Goal: Task Accomplishment & Management: Complete application form

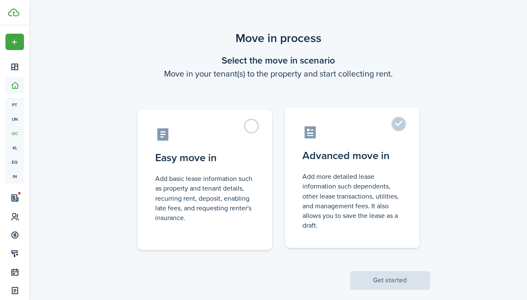
click at [370, 162] on label "Advanced move in Add more detailed lease information such dependents, other lea…" at bounding box center [351, 177] width 134 height 140
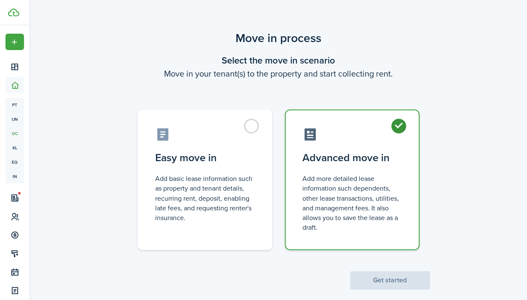
radio input "true"
click at [397, 274] on button "Get started" at bounding box center [390, 280] width 80 height 18
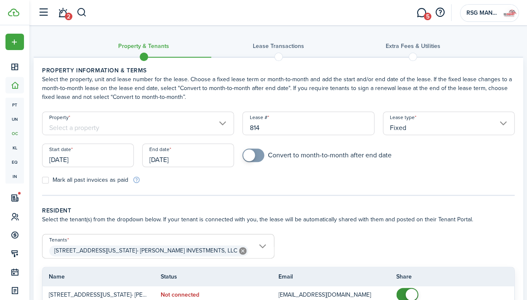
click at [188, 127] on input "Property" at bounding box center [138, 123] width 192 height 24
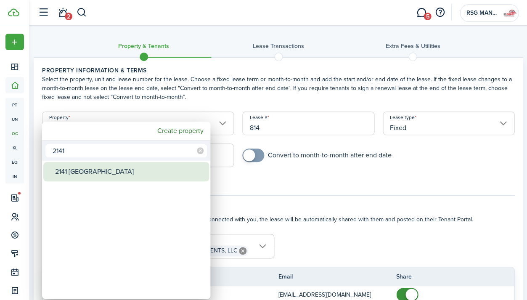
type input "2141"
click at [131, 176] on div "2141 [GEOGRAPHIC_DATA]" at bounding box center [129, 171] width 149 height 19
type input "2141 [GEOGRAPHIC_DATA]"
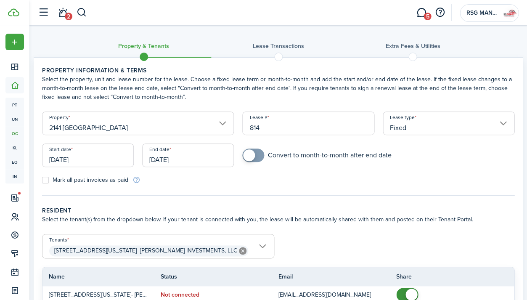
click at [275, 121] on input "814" at bounding box center [308, 123] width 132 height 24
drag, startPoint x: 271, startPoint y: 128, endPoint x: 208, endPoint y: 127, distance: 63.0
click at [208, 127] on form "Property [GEOGRAPHIC_DATA] # 814 Lease type Fixed Start date [DATE] End date [D…" at bounding box center [278, 147] width 480 height 73
type input "1"
click at [371, 192] on tc-wizard-step "Property information & terms Select the property, unit and lease number for the…" at bounding box center [278, 130] width 472 height 129
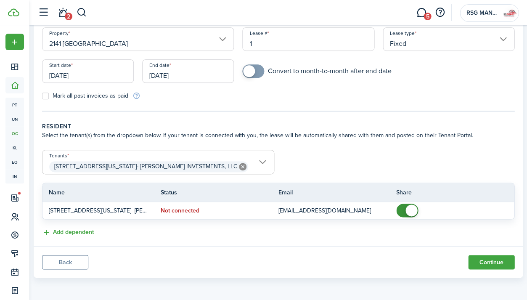
scroll to position [84, 0]
click at [87, 71] on input "[DATE]" at bounding box center [88, 72] width 92 height 24
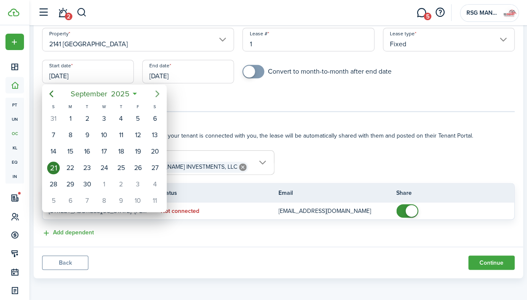
click at [158, 93] on icon "Next page" at bounding box center [157, 93] width 4 height 7
click at [71, 134] on div "6" at bounding box center [70, 135] width 13 height 13
type input "[DATE]"
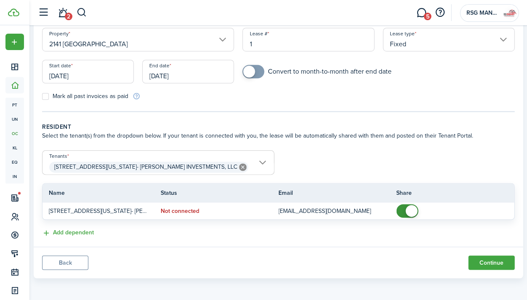
click at [181, 74] on input "[DATE]" at bounding box center [188, 72] width 92 height 24
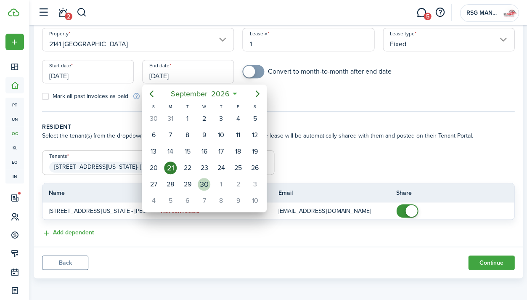
click at [206, 184] on div "30" at bounding box center [203, 184] width 13 height 13
type input "[DATE]"
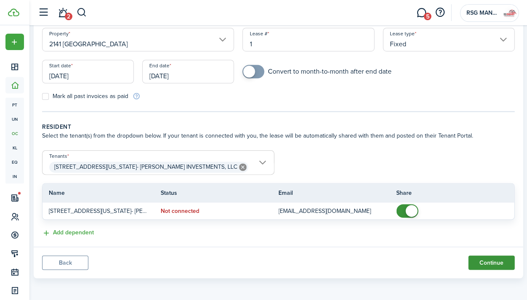
click at [499, 263] on button "Continue" at bounding box center [491, 262] width 46 height 14
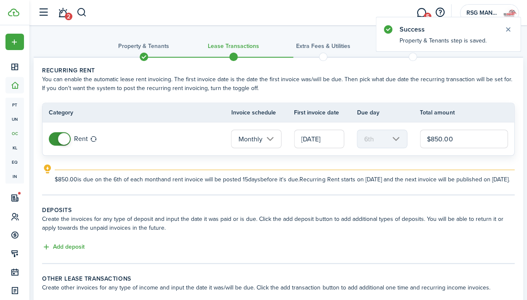
drag, startPoint x: 468, startPoint y: 143, endPoint x: 412, endPoint y: 141, distance: 55.9
click at [412, 141] on tr "Rent Monthly [DATE] 6th $850.00" at bounding box center [277, 138] width 471 height 33
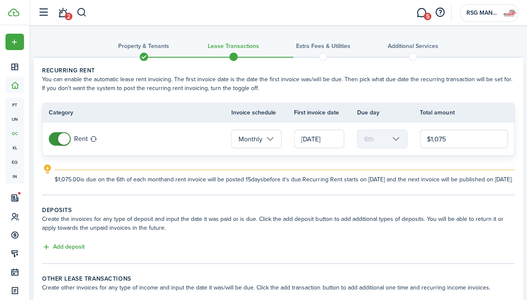
type input "$1,075.00"
click at [449, 205] on panel-main-body "Recurring rent You can enable the automatic lease rent invoicing. The first inv…" at bounding box center [278, 189] width 489 height 263
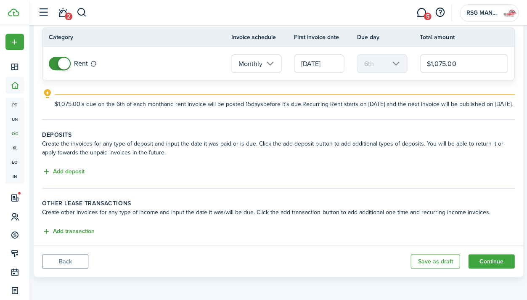
scroll to position [82, 0]
click at [81, 174] on button "Add deposit" at bounding box center [63, 172] width 42 height 10
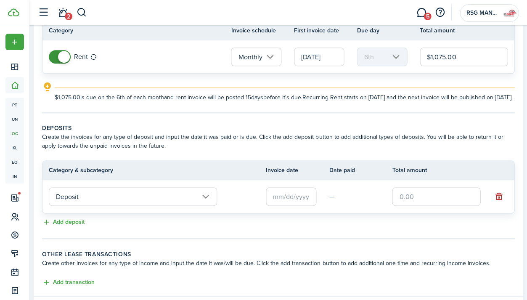
click at [151, 205] on input "Deposit" at bounding box center [133, 196] width 168 height 18
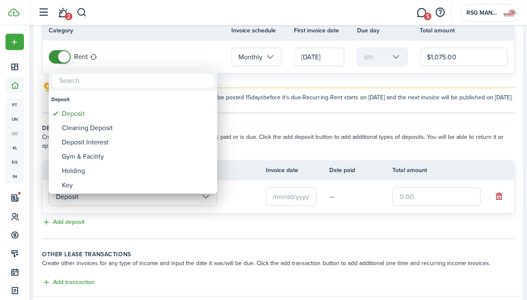
click at [151, 205] on div at bounding box center [263, 150] width 661 height 434
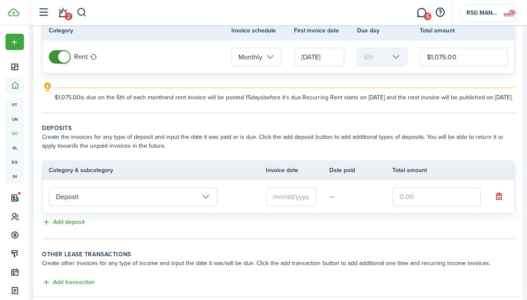
click at [169, 203] on input "Deposit" at bounding box center [133, 196] width 168 height 18
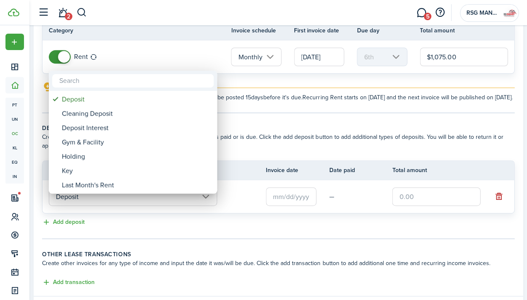
click at [169, 203] on div at bounding box center [263, 150] width 661 height 434
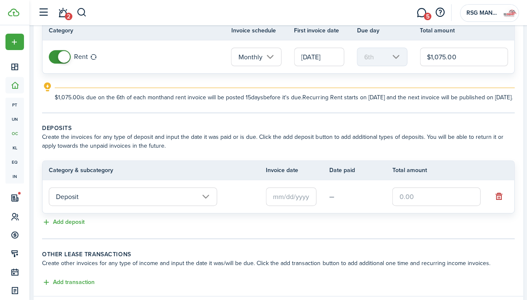
click at [283, 205] on input "text" at bounding box center [291, 196] width 50 height 18
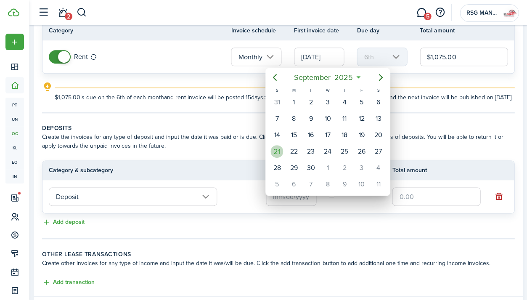
click at [277, 152] on div "21" at bounding box center [276, 151] width 13 height 13
type input "[DATE]"
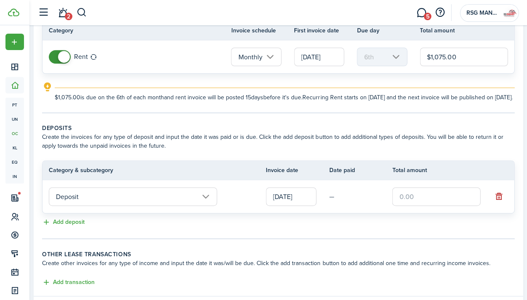
click at [411, 205] on input "text" at bounding box center [436, 196] width 88 height 18
type input "$1,075.00"
click at [457, 253] on panel-main-body "Recurring rent You can enable the automatic lease rent invoicing. The first inv…" at bounding box center [278, 136] width 489 height 320
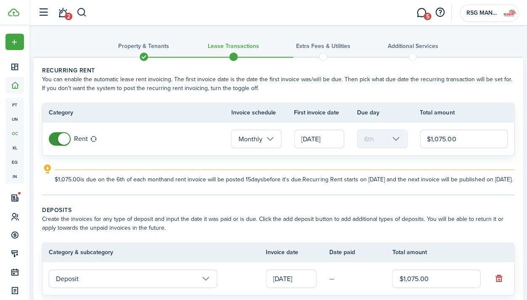
scroll to position [0, 0]
click at [394, 144] on mbsc-scroller "6th" at bounding box center [381, 138] width 50 height 18
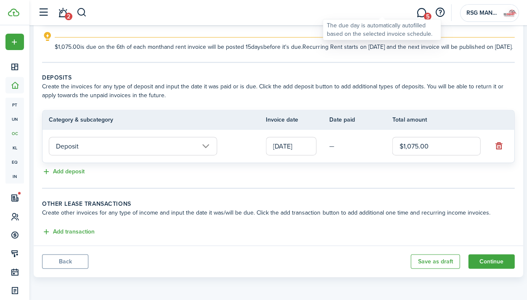
scroll to position [139, 0]
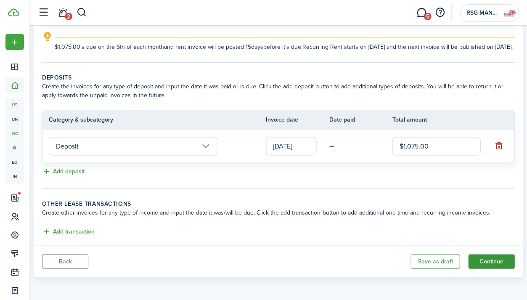
click at [501, 258] on button "Continue" at bounding box center [491, 261] width 46 height 14
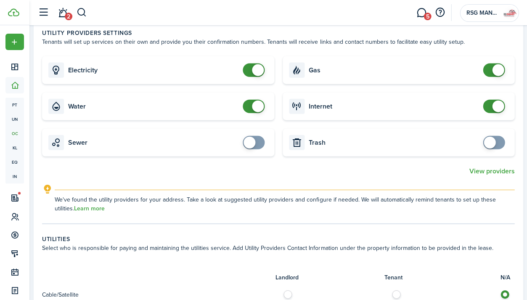
scroll to position [324, 0]
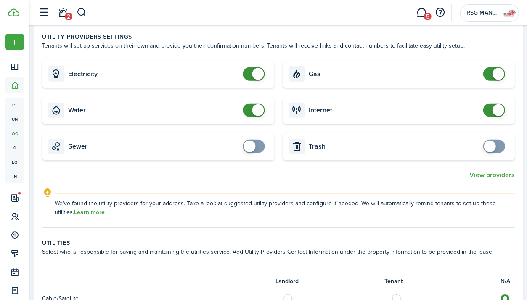
checkbox input "false"
click at [249, 75] on span at bounding box center [253, 73] width 8 height 13
checkbox input "false"
click at [252, 115] on span at bounding box center [253, 109] width 8 height 13
checkbox input "false"
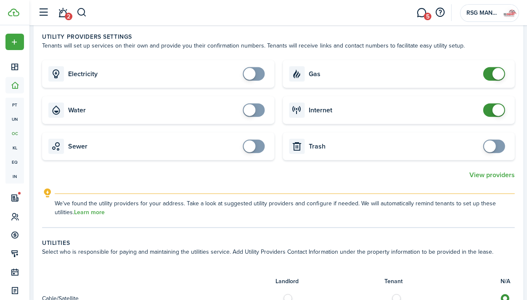
click at [489, 75] on span at bounding box center [493, 73] width 8 height 13
checkbox input "false"
click at [490, 107] on span at bounding box center [493, 109] width 8 height 13
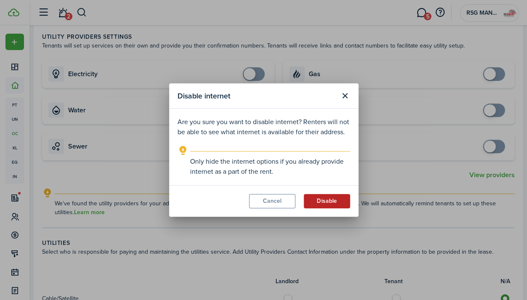
click at [324, 203] on button "Disable" at bounding box center [326, 201] width 46 height 14
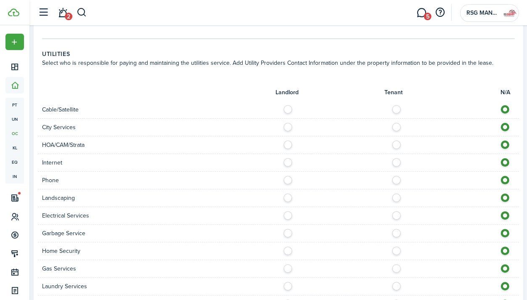
scroll to position [519, 0]
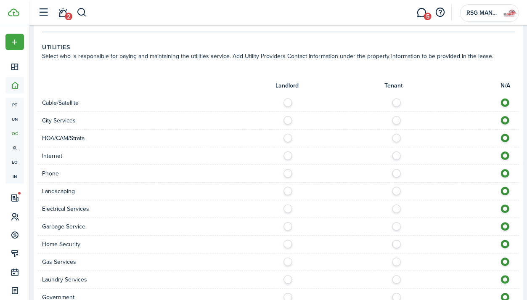
click at [398, 103] on label at bounding box center [398, 100] width 15 height 4
radio input "true"
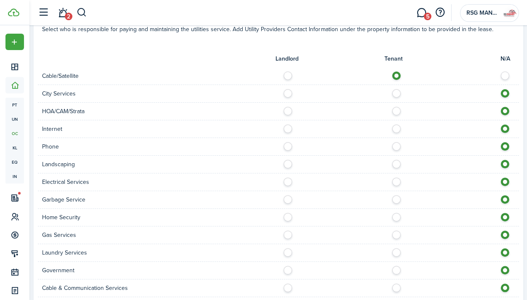
scroll to position [552, 0]
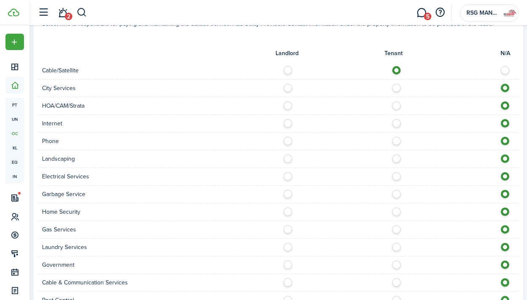
click at [393, 86] on label at bounding box center [398, 86] width 15 height 4
radio input "true"
click at [396, 120] on label at bounding box center [398, 121] width 15 height 4
radio input "true"
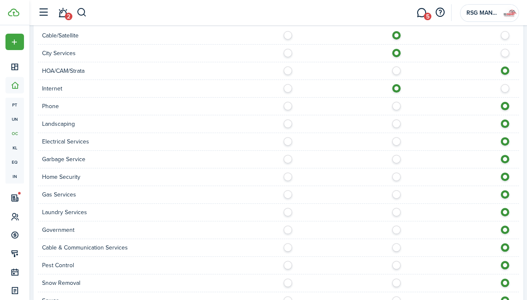
scroll to position [597, 0]
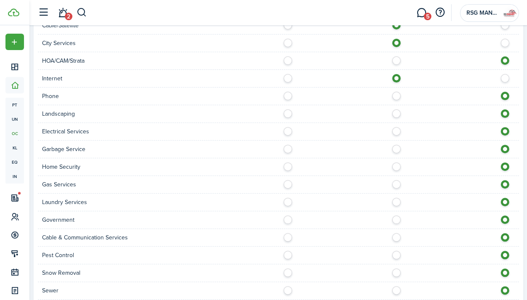
click at [393, 93] on label at bounding box center [398, 94] width 15 height 4
radio input "true"
click at [395, 110] on label at bounding box center [398, 111] width 15 height 4
radio input "true"
click at [396, 128] on label at bounding box center [398, 129] width 15 height 4
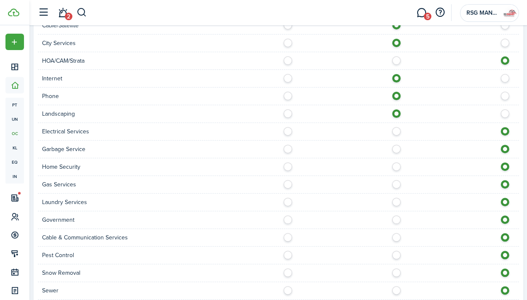
radio input "true"
click at [397, 145] on label at bounding box center [398, 147] width 15 height 4
radio input "true"
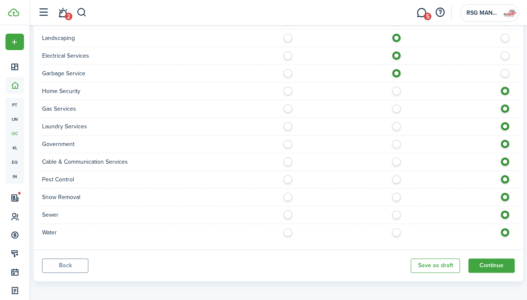
scroll to position [672, 0]
click at [393, 92] on div "Home Security" at bounding box center [278, 91] width 480 height 18
click at [395, 88] on label at bounding box center [398, 89] width 15 height 4
radio input "true"
click at [398, 124] on label at bounding box center [398, 124] width 15 height 4
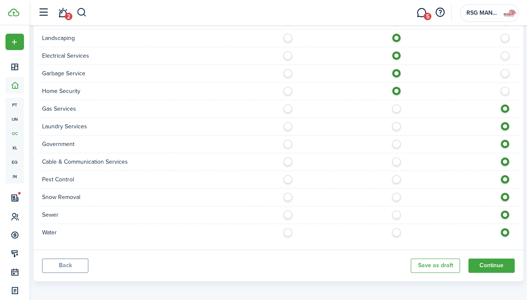
radio input "true"
click at [398, 140] on label at bounding box center [398, 142] width 15 height 4
click at [506, 140] on label at bounding box center [506, 142] width 15 height 4
radio input "false"
radio input "true"
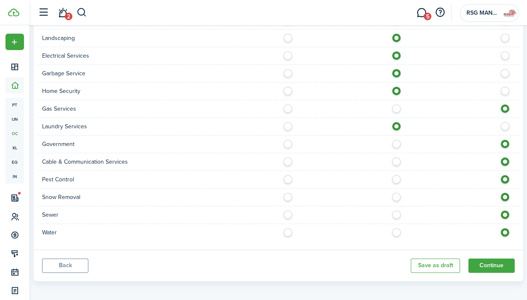
click at [398, 159] on label at bounding box center [398, 159] width 15 height 4
radio input "true"
click at [396, 176] on label at bounding box center [398, 177] width 15 height 4
radio input "true"
click at [393, 192] on label at bounding box center [398, 194] width 15 height 4
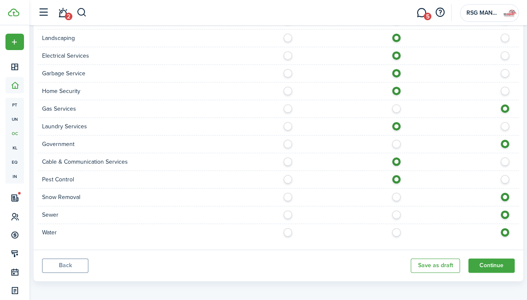
radio input "true"
click at [398, 210] on label at bounding box center [398, 212] width 15 height 4
radio input "true"
click at [398, 231] on label at bounding box center [398, 230] width 15 height 4
radio input "true"
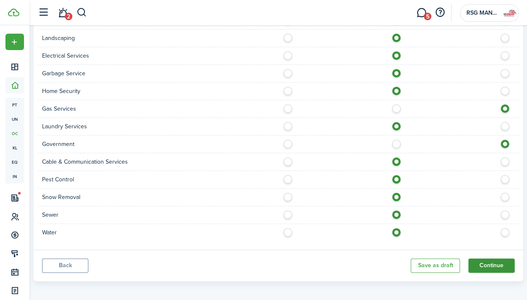
click at [513, 258] on button "Continue" at bounding box center [491, 265] width 46 height 14
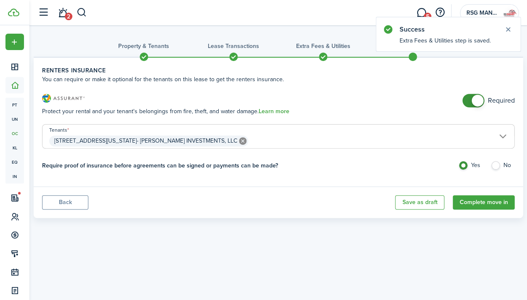
checkbox input "false"
click at [471, 104] on span at bounding box center [473, 100] width 8 height 13
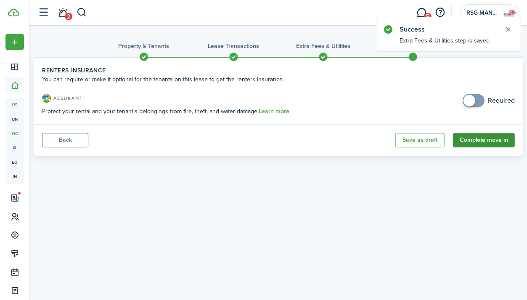
click at [477, 140] on button "Complete move in" at bounding box center [483, 140] width 62 height 14
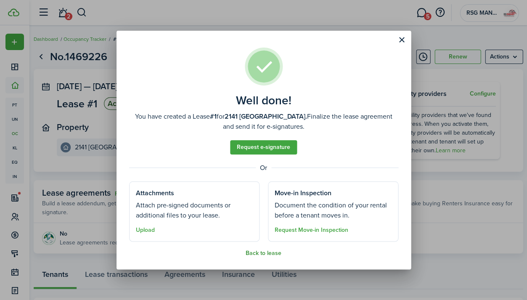
click at [271, 250] on button "Back to lease" at bounding box center [263, 253] width 36 height 7
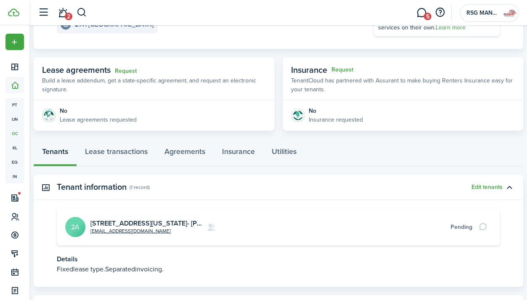
scroll to position [123, 0]
click at [114, 158] on link "Lease transactions" at bounding box center [115, 153] width 79 height 25
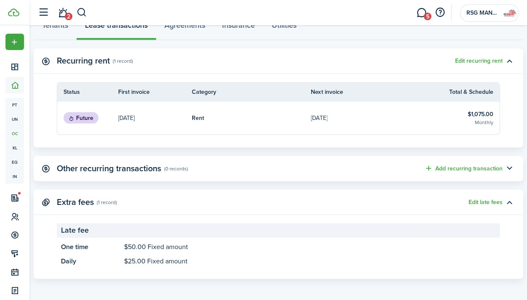
scroll to position [248, 0]
click at [476, 64] on panel-main-header "Recurring rent (1 record) Edit recurring rent" at bounding box center [278, 61] width 489 height 25
click at [484, 59] on button "Edit recurring rent" at bounding box center [477, 61] width 47 height 7
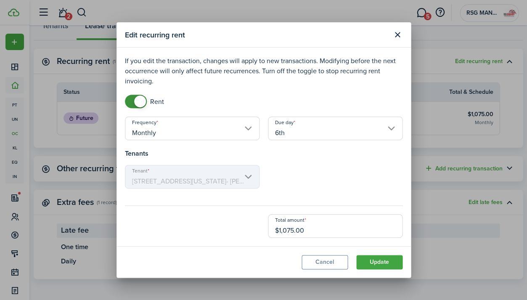
click at [355, 128] on input "6th" at bounding box center [335, 128] width 134 height 24
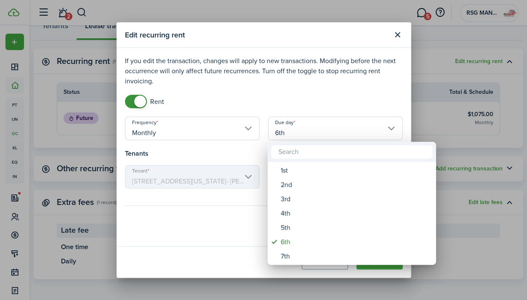
click at [324, 161] on div at bounding box center [351, 152] width 168 height 20
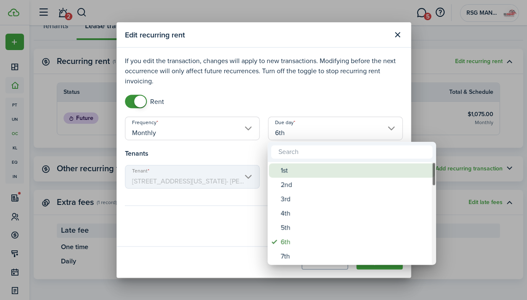
click at [324, 165] on div "1st" at bounding box center [354, 170] width 149 height 14
type input "1st"
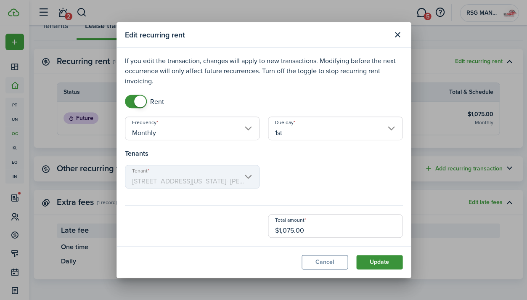
click at [372, 258] on button "Update" at bounding box center [379, 262] width 46 height 14
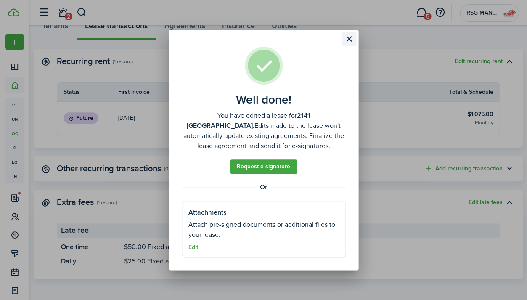
click at [350, 37] on button "Close modal" at bounding box center [349, 39] width 14 height 14
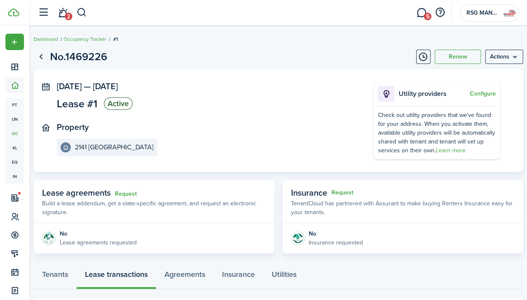
scroll to position [0, 0]
click at [512, 50] on menu-btn "Actions" at bounding box center [503, 57] width 38 height 14
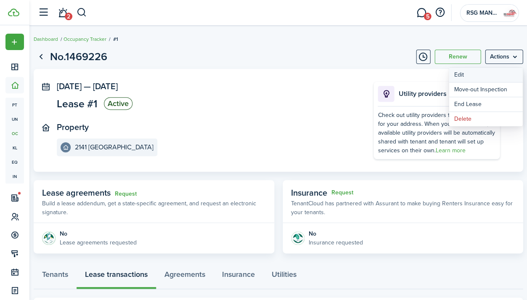
click at [490, 72] on button "Edit" at bounding box center [485, 75] width 74 height 14
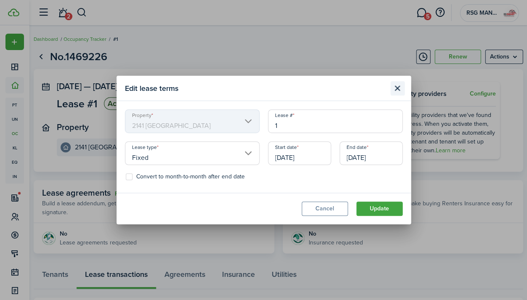
click at [400, 86] on button "Close modal" at bounding box center [397, 88] width 14 height 14
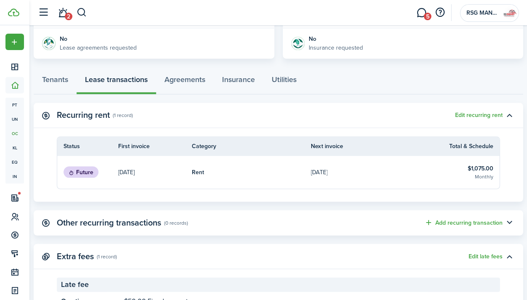
scroll to position [193, 0]
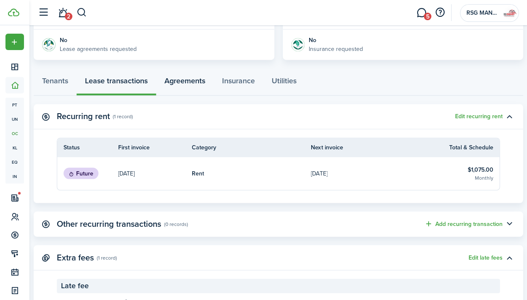
click at [194, 84] on link "Agreements" at bounding box center [185, 82] width 58 height 25
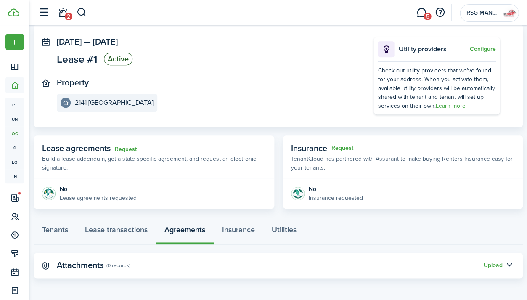
scroll to position [45, 0]
click at [49, 220] on link "Tenants" at bounding box center [55, 231] width 43 height 25
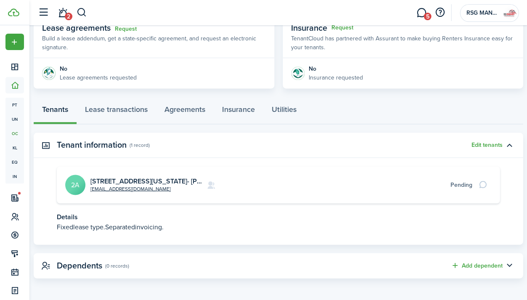
scroll to position [164, 0]
click at [128, 177] on link "[STREET_ADDRESS][US_STATE]- [PERSON_NAME] INVESTMENTS, LLC" at bounding box center [197, 181] width 215 height 10
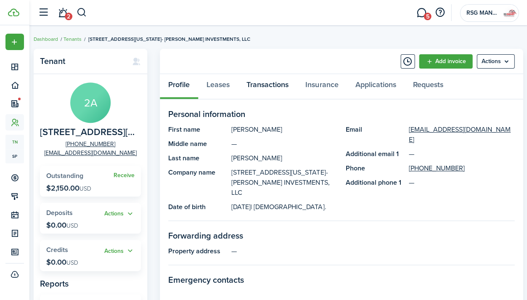
click at [287, 82] on link "Transactions" at bounding box center [267, 86] width 59 height 25
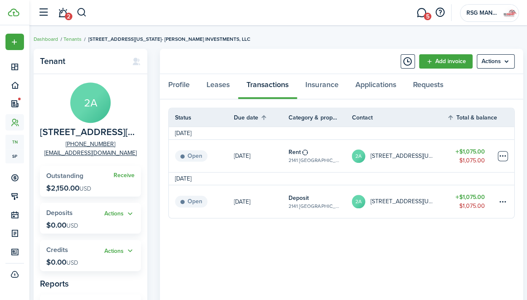
click at [499, 155] on table-menu-btn-icon at bounding box center [502, 156] width 10 height 10
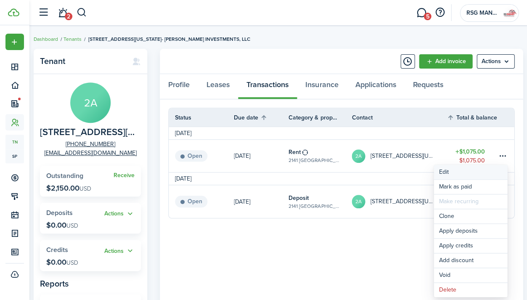
click at [476, 175] on button "Edit" at bounding box center [470, 172] width 74 height 14
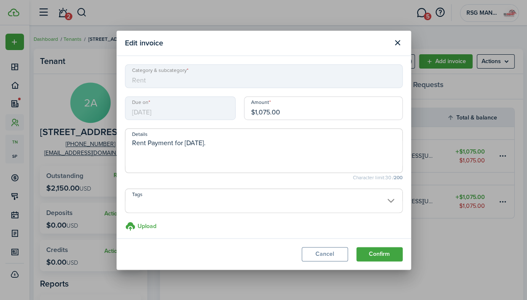
drag, startPoint x: 284, startPoint y: 111, endPoint x: 233, endPoint y: 111, distance: 50.8
click at [233, 111] on div "Due on [DATE] Amount $1,075.00" at bounding box center [264, 112] width 286 height 32
type input "$902.00"
click at [374, 248] on button "Confirm" at bounding box center [379, 254] width 46 height 14
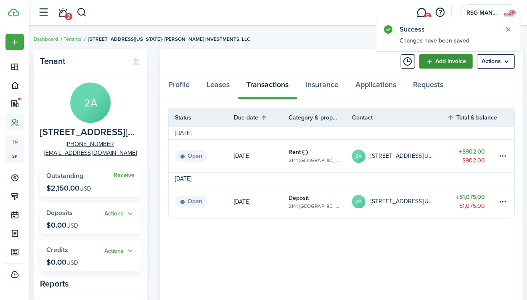
click at [457, 64] on link "Add invoice" at bounding box center [445, 61] width 53 height 14
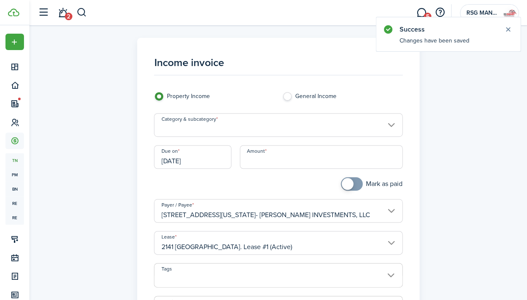
click at [234, 130] on input "Category & subcategory" at bounding box center [278, 125] width 248 height 24
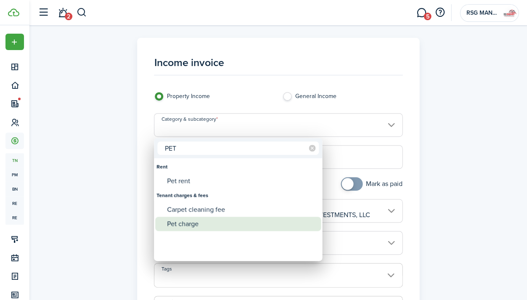
type input "PET"
click at [234, 219] on div "Pet charge" at bounding box center [241, 223] width 149 height 14
type input "Tenant charges & fees / Pet charge"
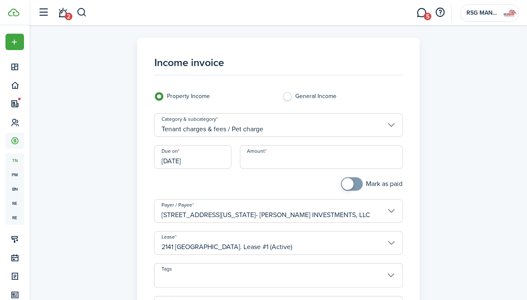
click at [261, 165] on input "Amount" at bounding box center [321, 157] width 163 height 24
click at [211, 168] on input "[DATE]" at bounding box center [192, 157] width 77 height 24
type input "$700.00"
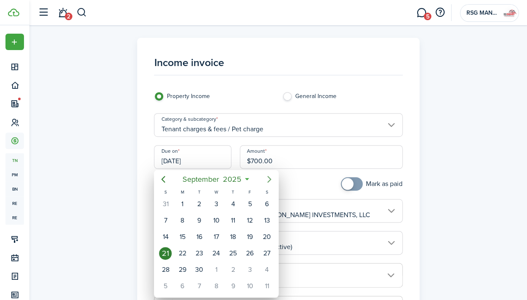
click at [268, 184] on icon "Next page" at bounding box center [269, 179] width 10 height 10
click at [184, 219] on div "6" at bounding box center [182, 220] width 13 height 13
type input "[DATE]"
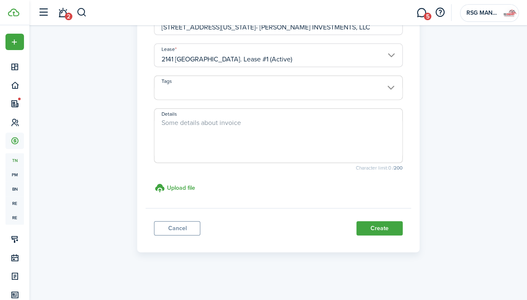
scroll to position [187, 0]
click at [391, 235] on panel-main-footer "Cancel Create" at bounding box center [277, 226] width 265 height 36
click at [392, 234] on button "Create" at bounding box center [379, 228] width 46 height 14
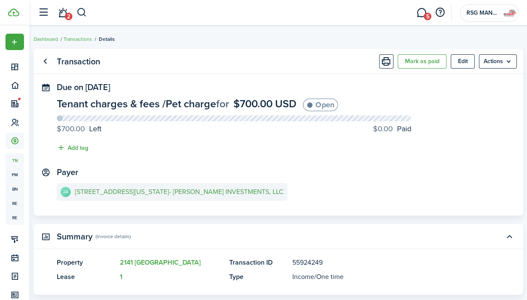
click at [194, 190] on e-details-info-title "[STREET_ADDRESS][US_STATE]- [PERSON_NAME] INVESTMENTS, LLC" at bounding box center [179, 192] width 208 height 8
